Goal: Entertainment & Leisure: Consume media (video, audio)

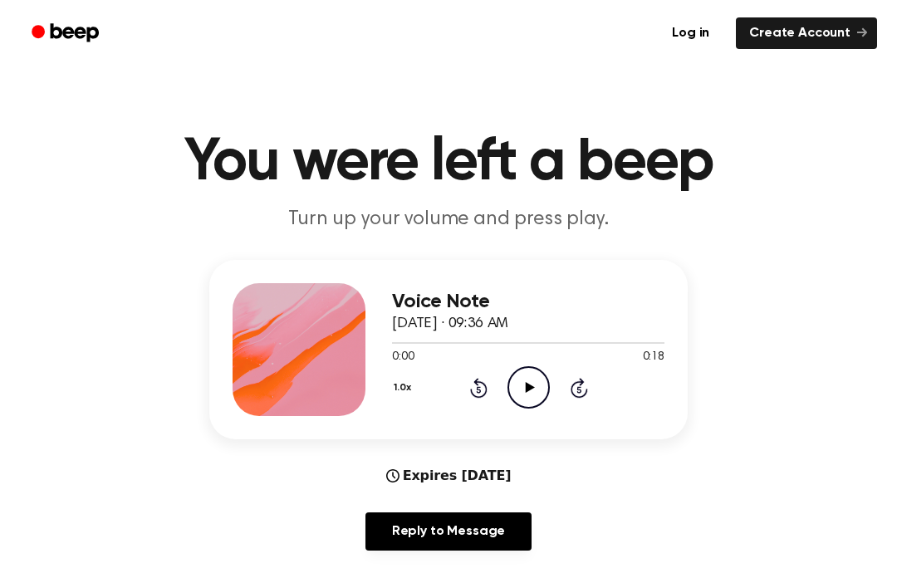
click at [530, 393] on icon "Play Audio" at bounding box center [529, 387] width 42 height 42
click at [530, 379] on icon "Pause Audio" at bounding box center [529, 387] width 42 height 42
click at [480, 388] on icon at bounding box center [478, 389] width 4 height 7
click at [467, 395] on div "1.0x Rewind 5 seconds Play Audio Skip 5 seconds" at bounding box center [528, 387] width 272 height 42
click at [469, 391] on icon "Rewind 5 seconds" at bounding box center [478, 388] width 18 height 22
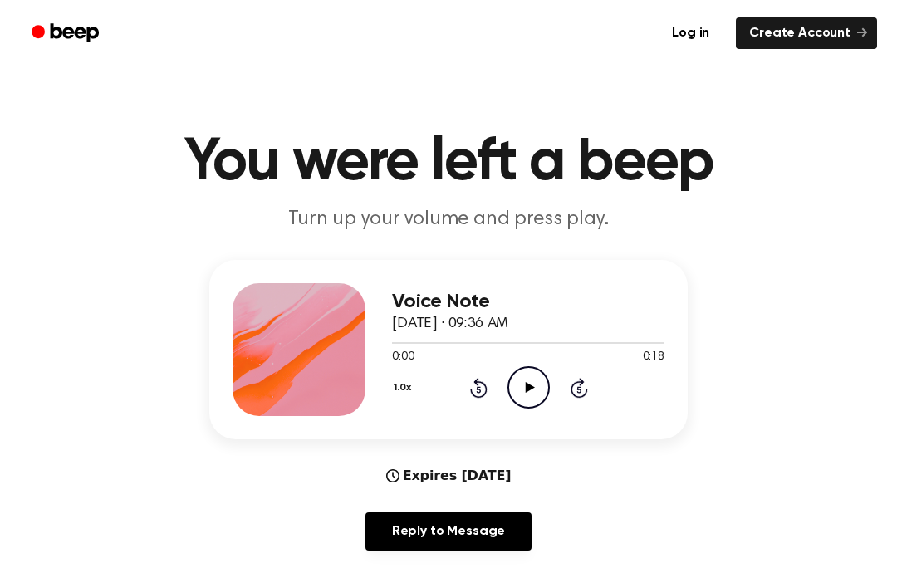
click at [459, 379] on div "1.0x Rewind 5 seconds Play Audio Skip 5 seconds" at bounding box center [528, 387] width 272 height 42
click at [470, 397] on icon "Rewind 5 seconds" at bounding box center [478, 388] width 18 height 22
click at [509, 395] on circle at bounding box center [528, 387] width 41 height 41
click at [470, 395] on icon "Rewind 5 seconds" at bounding box center [478, 388] width 18 height 22
click at [533, 393] on icon "Pause Audio" at bounding box center [529, 387] width 42 height 42
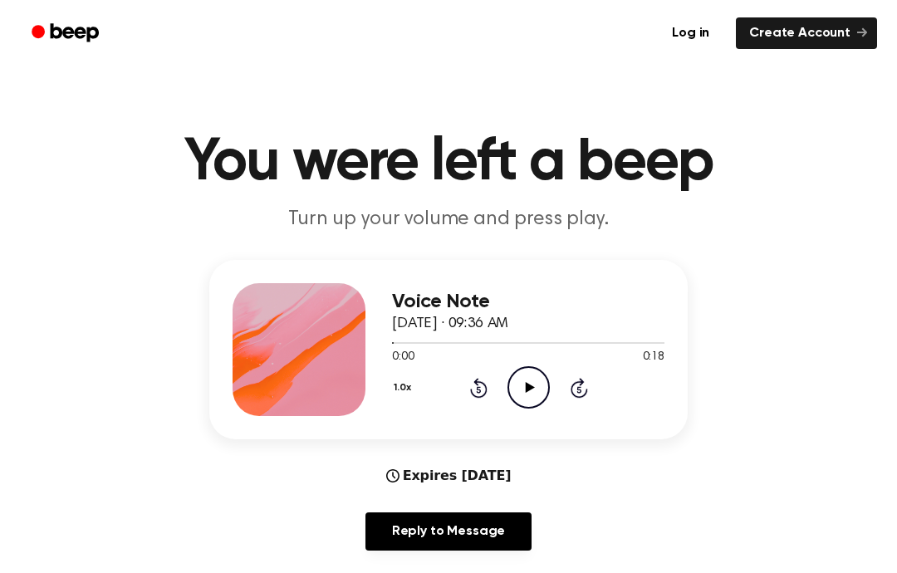
click at [532, 395] on icon "Play Audio" at bounding box center [529, 387] width 42 height 42
click at [489, 458] on div "Voice Note [DATE] · 09:36 AM 0:01 0:18 Your browser does not support the [objec…" at bounding box center [448, 412] width 857 height 304
